Goal: Information Seeking & Learning: Learn about a topic

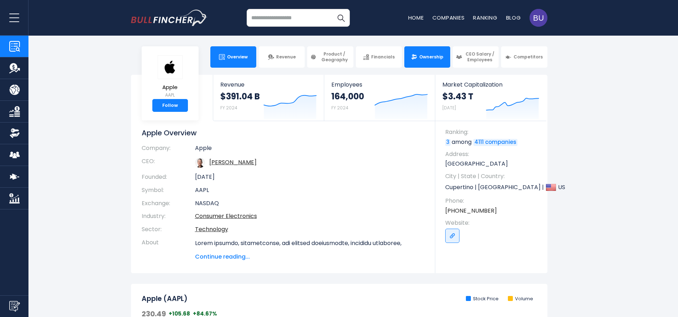
click at [422, 54] on span "Ownership" at bounding box center [431, 57] width 24 height 6
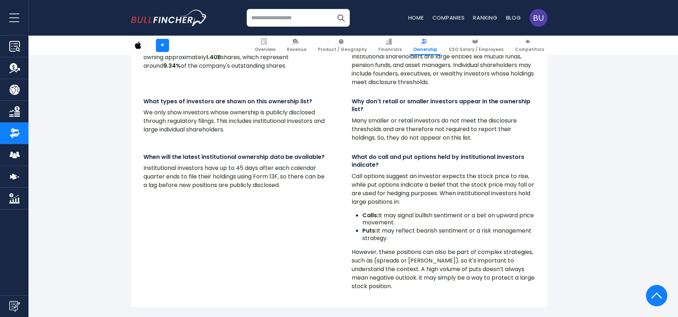
scroll to position [5881, 0]
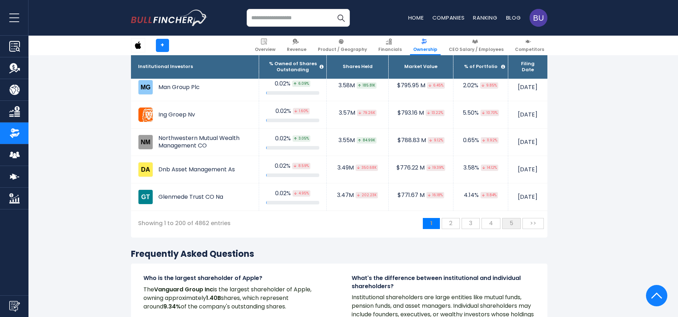
click at [509, 220] on span "5" at bounding box center [511, 223] width 11 height 12
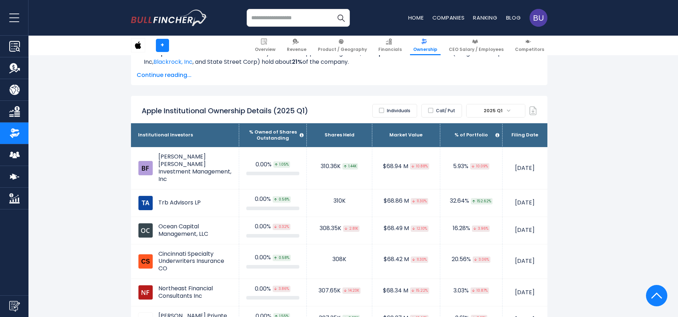
scroll to position [295, 0]
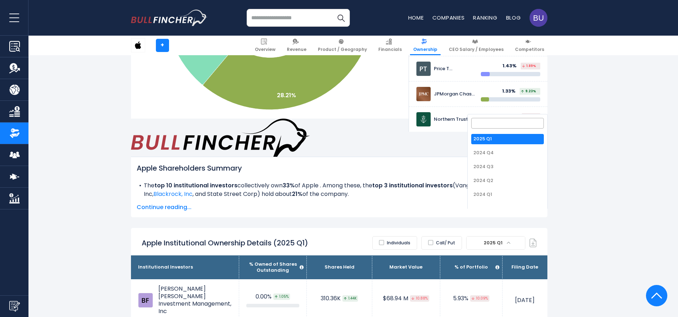
click at [495, 238] on span "2025 Q1" at bounding box center [494, 243] width 26 height 10
click at [482, 188] on ul "2025 Q1 2024 Q4 2024 Q3 2024 Q2 2024 Q1 2023 Q4 2023 Q3 2023 Q2 2023 Q1 2022 Q4…" at bounding box center [507, 169] width 73 height 71
select select "*******"
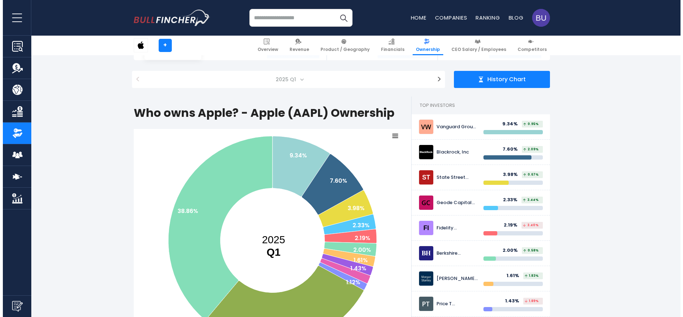
scroll to position [0, 0]
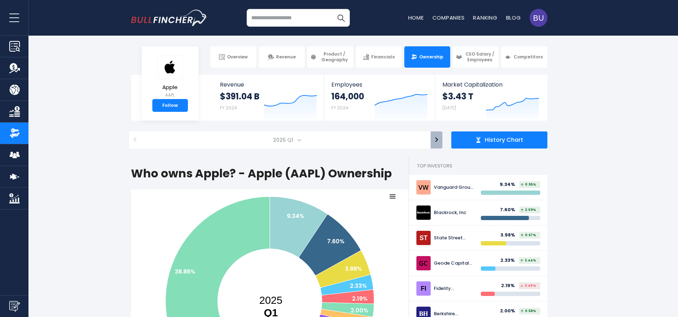
click at [436, 140] on button ">" at bounding box center [437, 139] width 12 height 17
select select "*******"
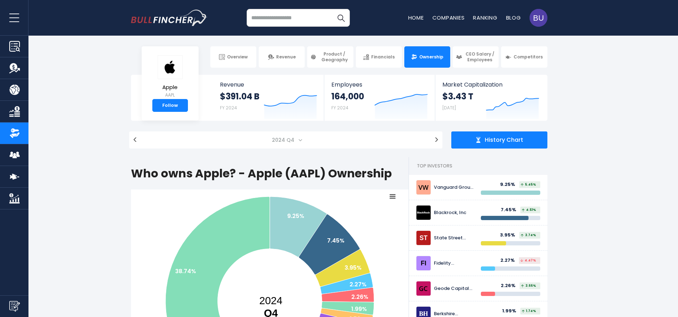
click at [478, 139] on img at bounding box center [478, 140] width 6 height 6
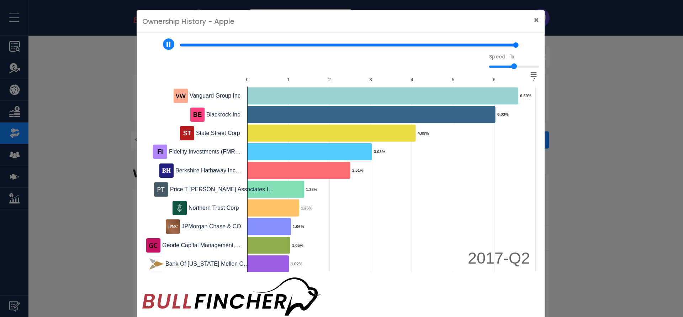
click at [428, 155] on rect at bounding box center [340, 174] width 397 height 206
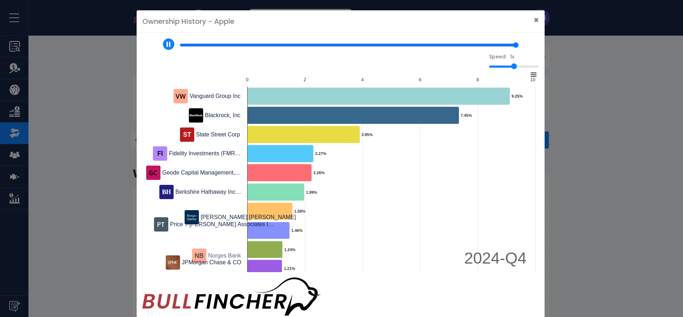
type input "*"
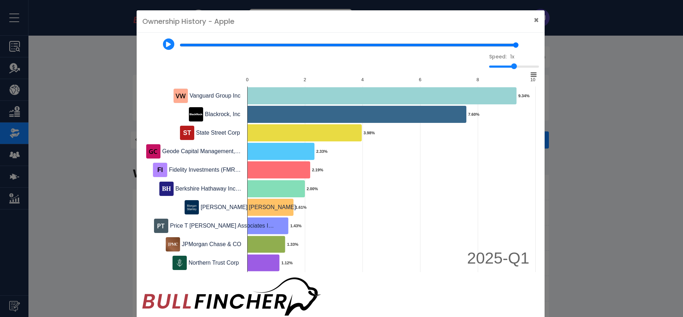
drag, startPoint x: 514, startPoint y: 70, endPoint x: 504, endPoint y: 70, distance: 9.6
click at [504, 68] on input "1x" at bounding box center [514, 66] width 50 height 2
click at [503, 68] on input "1x" at bounding box center [514, 66] width 50 height 2
drag, startPoint x: 515, startPoint y: 69, endPoint x: 491, endPoint y: 69, distance: 24.6
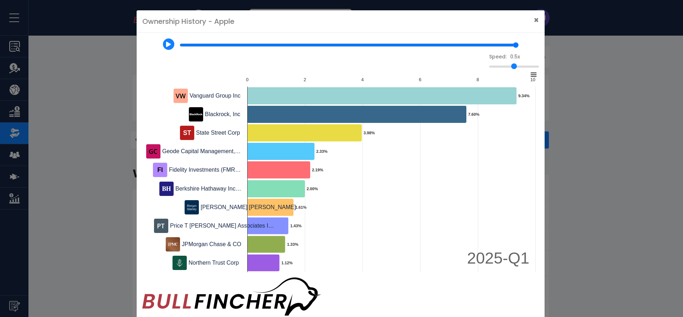
type input "*"
click at [491, 68] on input "0.5x" at bounding box center [514, 66] width 50 height 2
click at [534, 77] on rect at bounding box center [534, 75] width 10 height 10
click at [488, 89] on li "View Fullscreen" at bounding box center [510, 87] width 52 height 10
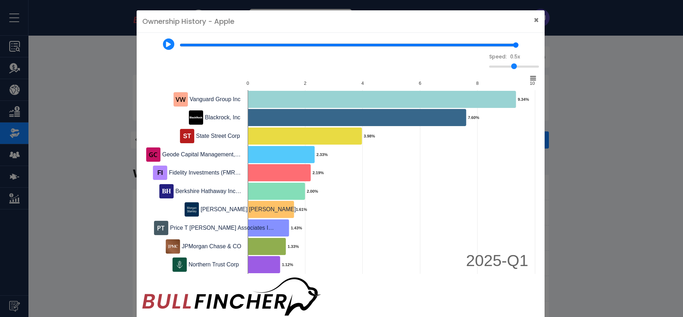
click at [536, 78] on rect at bounding box center [533, 78] width 10 height 10
click at [500, 123] on li "Download PNG Image" at bounding box center [510, 122] width 52 height 10
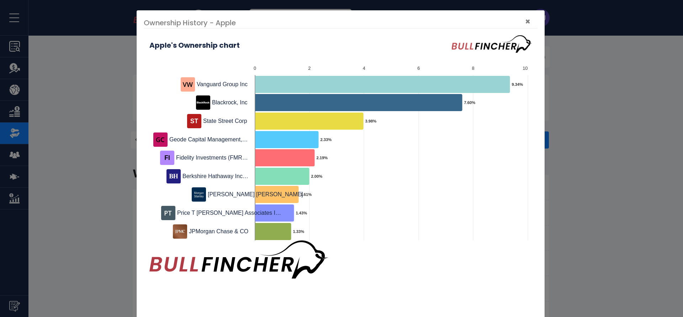
select select "*******"
